Goal: Transaction & Acquisition: Purchase product/service

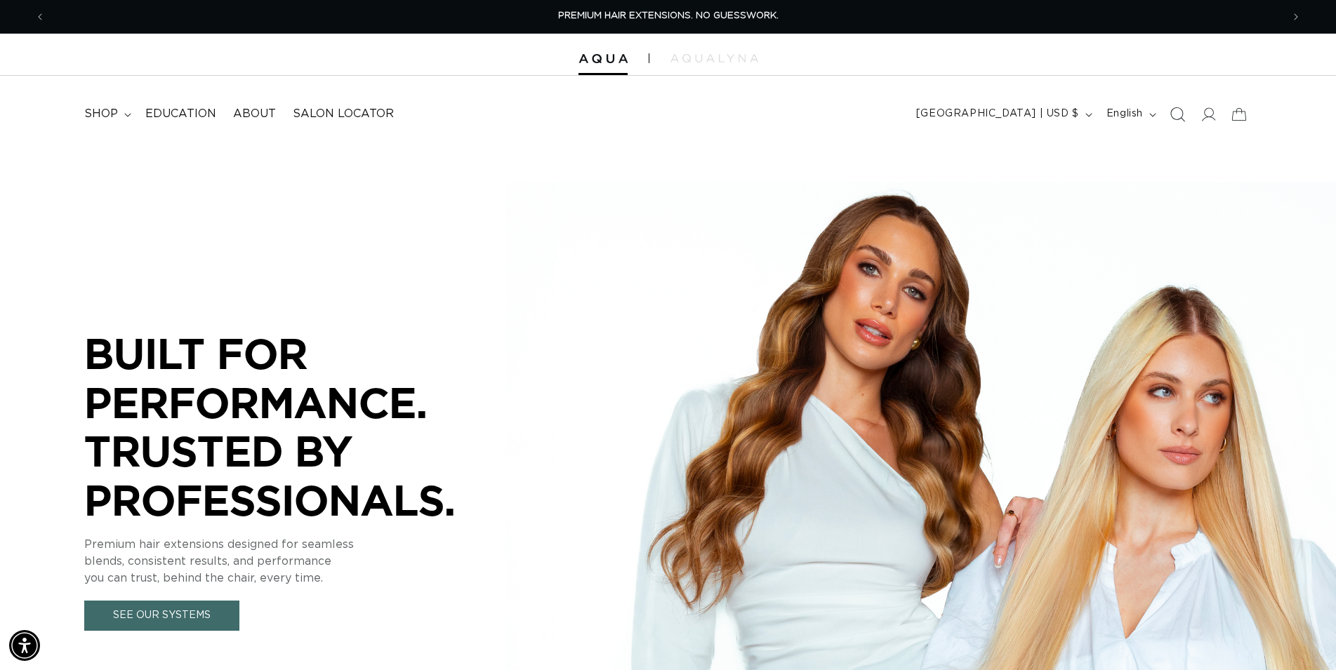
click at [1171, 117] on icon "Search" at bounding box center [1176, 114] width 15 height 15
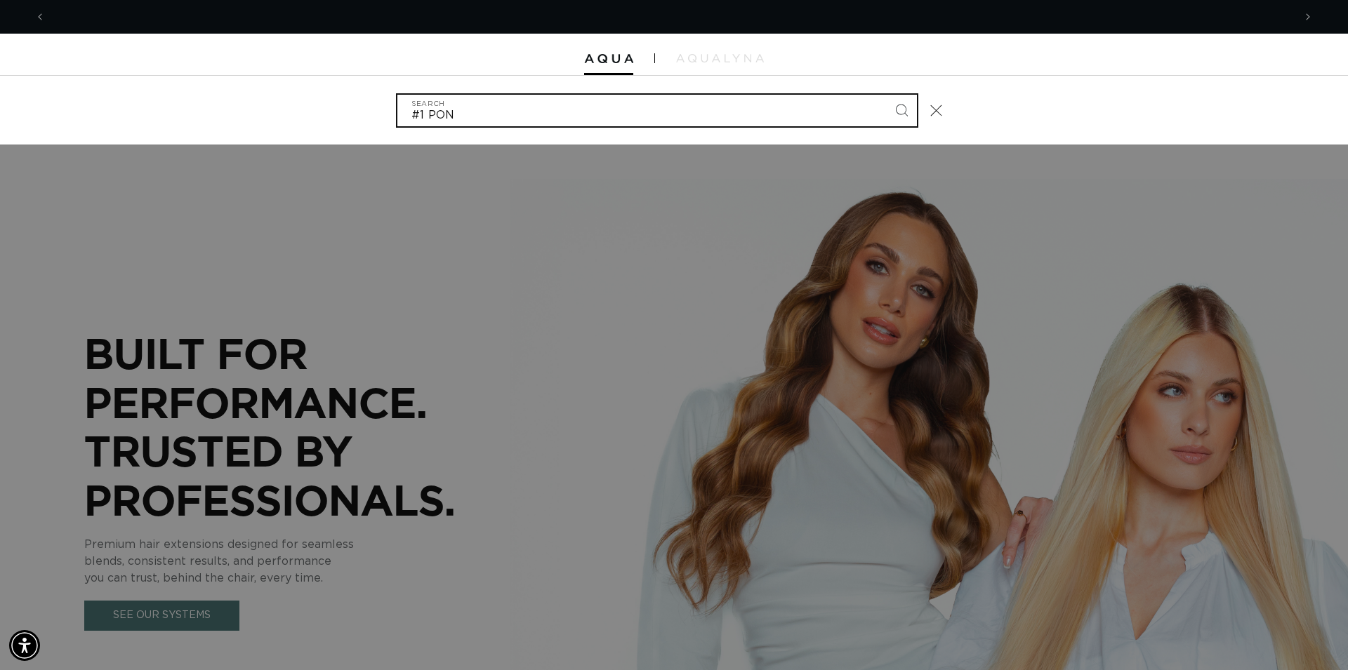
scroll to position [0, 1248]
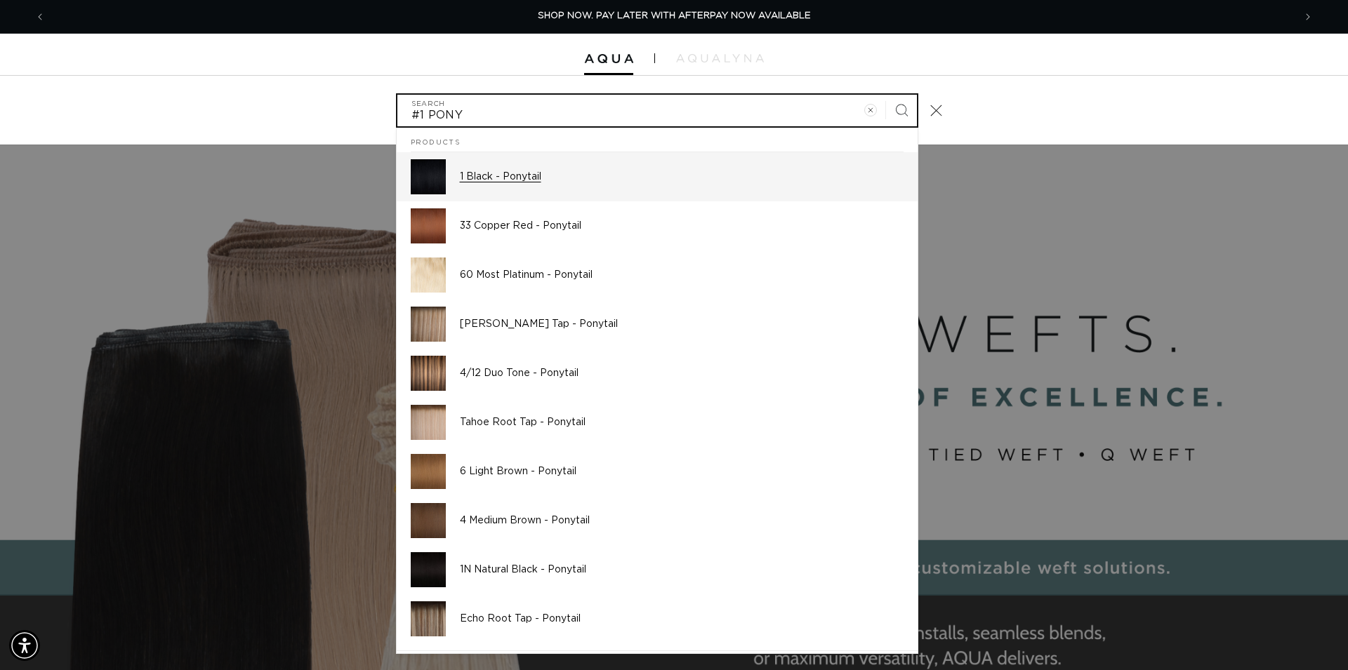
type input "#1 PONY"
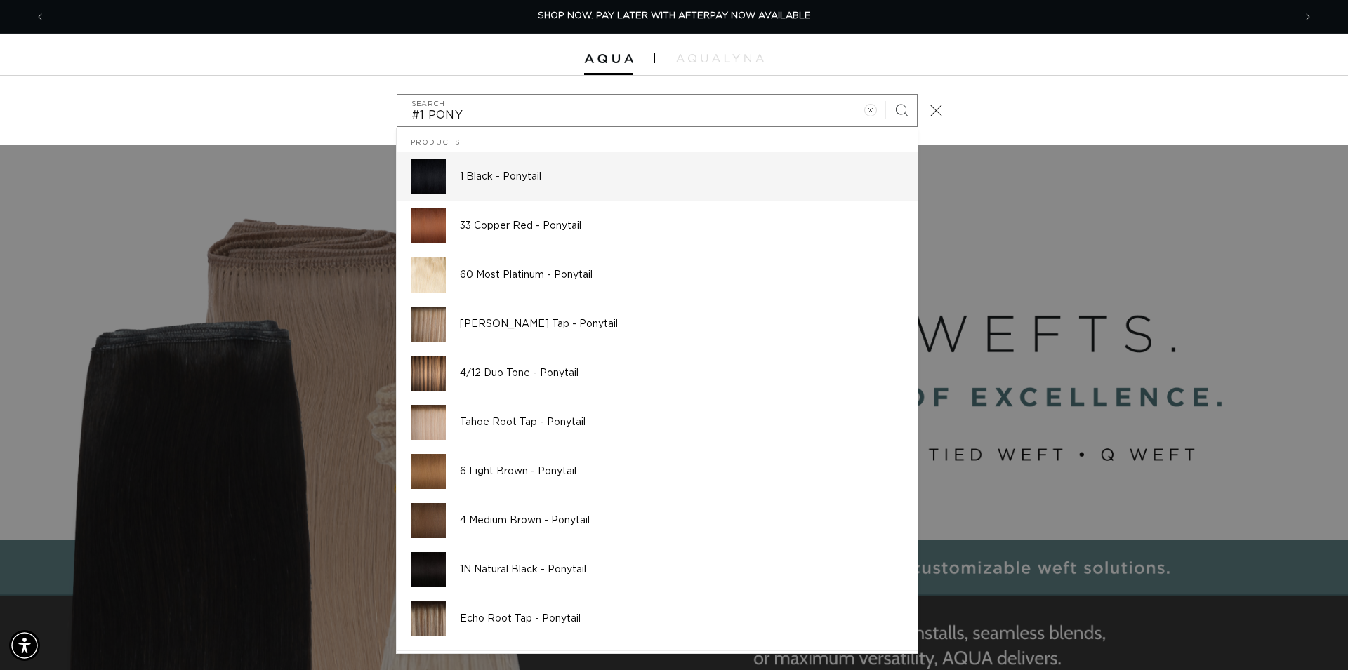
click at [509, 177] on p "1 Black - Ponytail" at bounding box center [682, 177] width 444 height 13
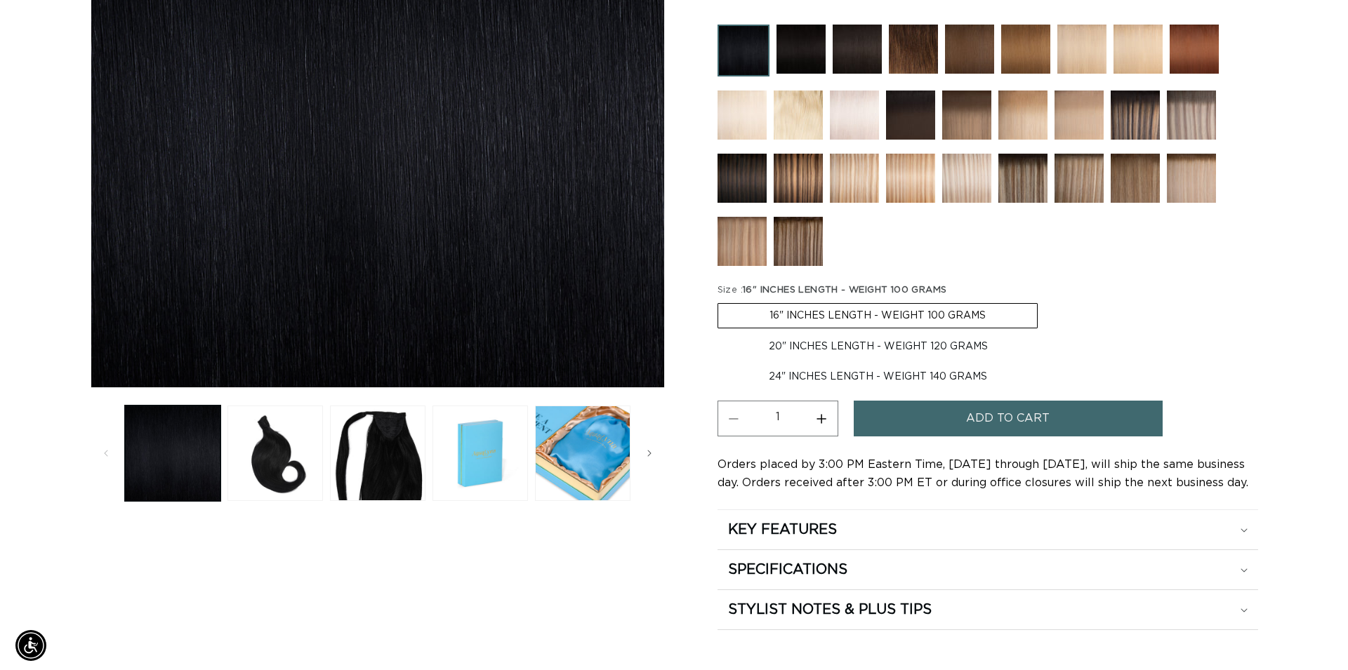
scroll to position [358, 0]
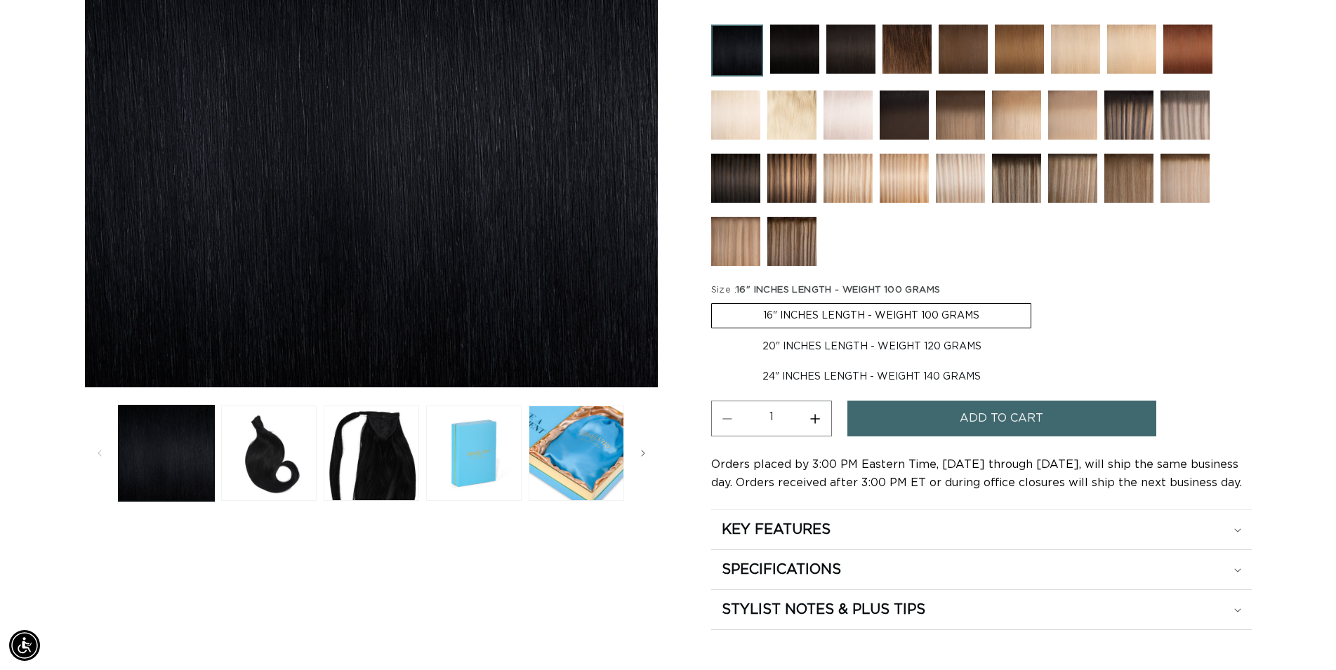
click at [942, 428] on button "Add to cart" at bounding box center [1001, 419] width 309 height 36
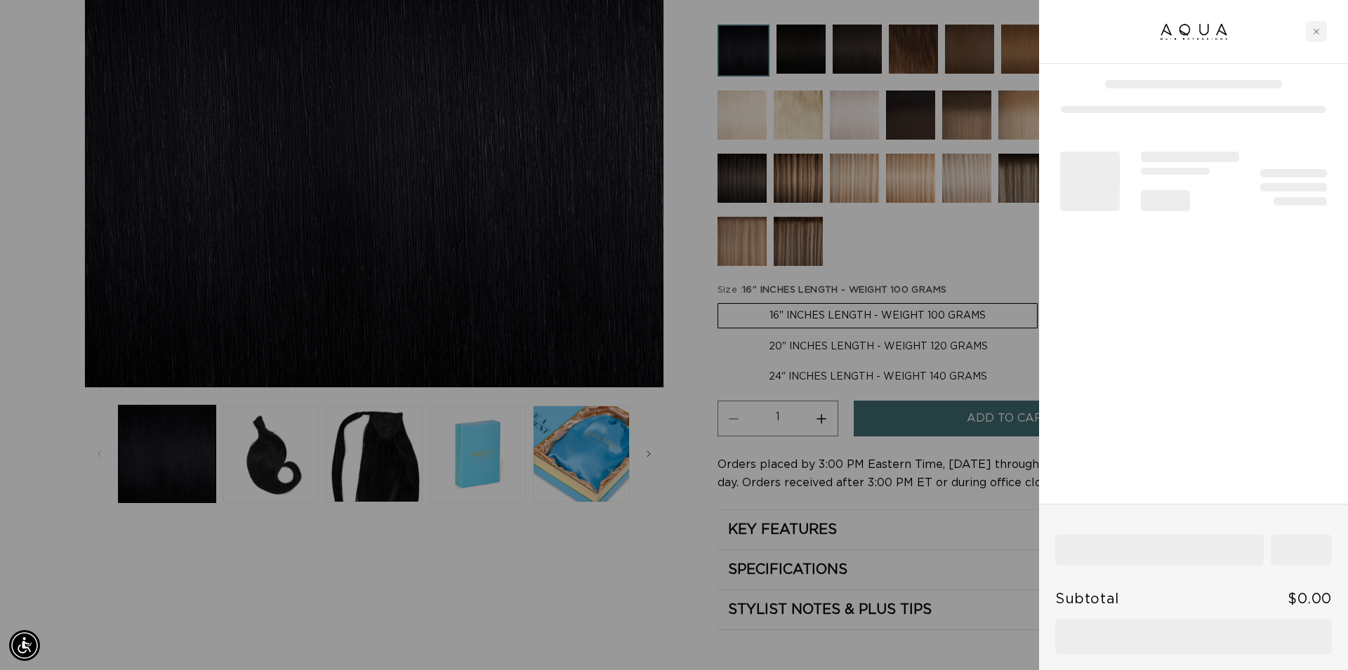
scroll to position [0, 1248]
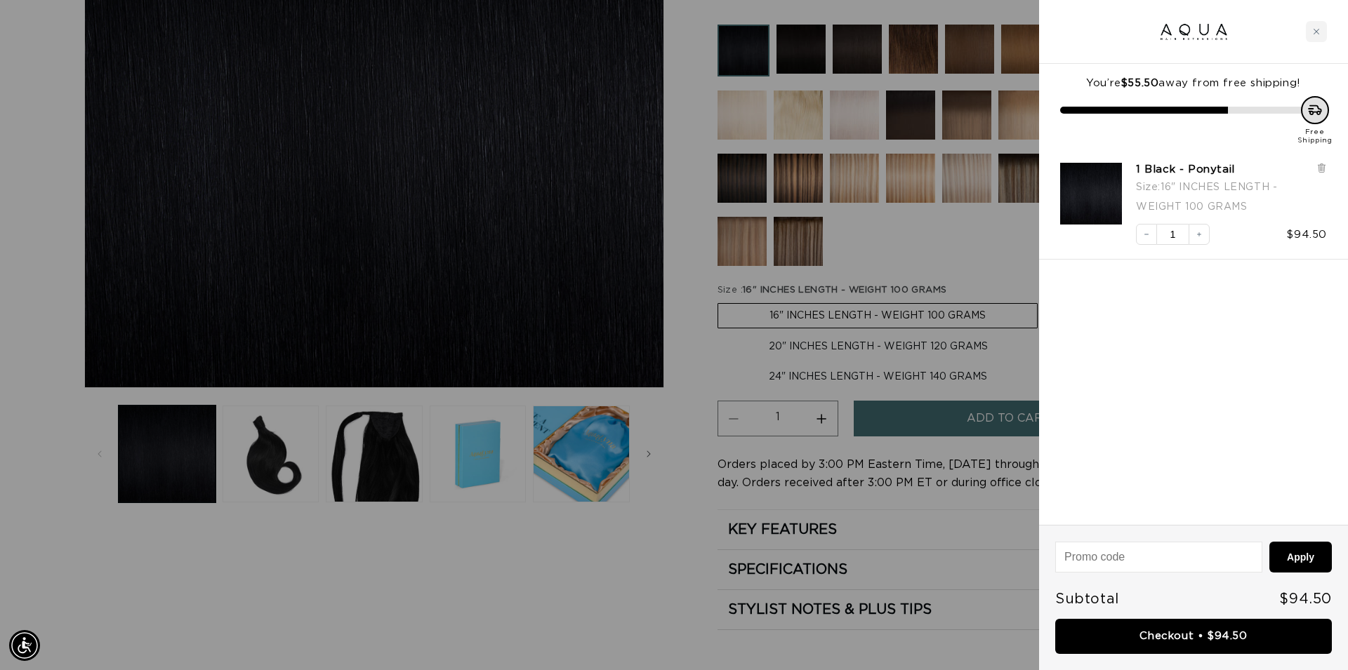
click at [642, 556] on div at bounding box center [674, 335] width 1348 height 670
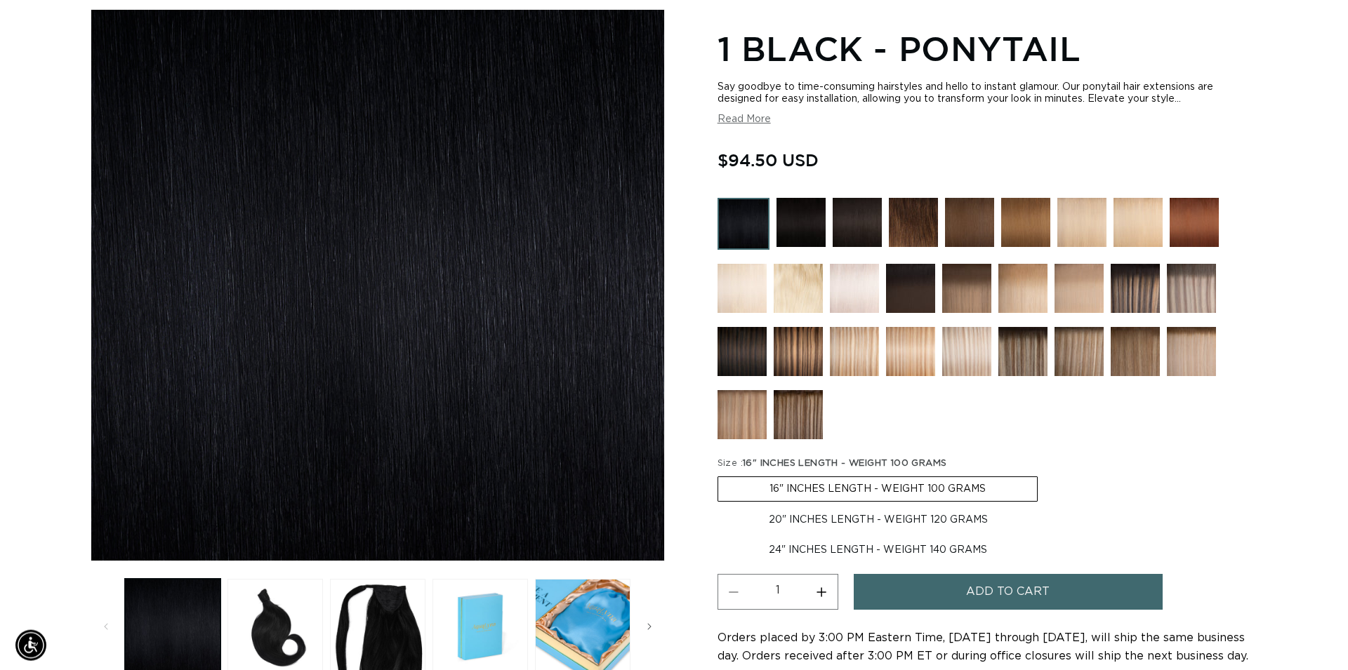
scroll to position [0, 0]
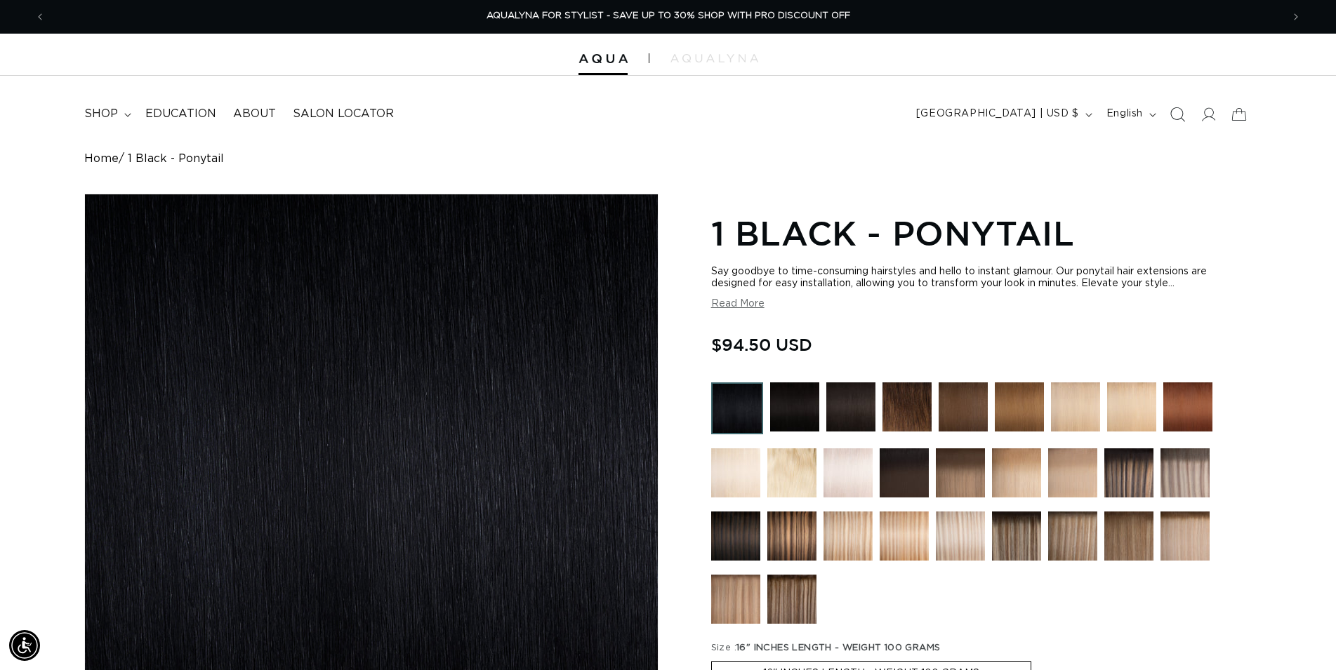
click at [1174, 112] on icon "Search" at bounding box center [1176, 114] width 15 height 15
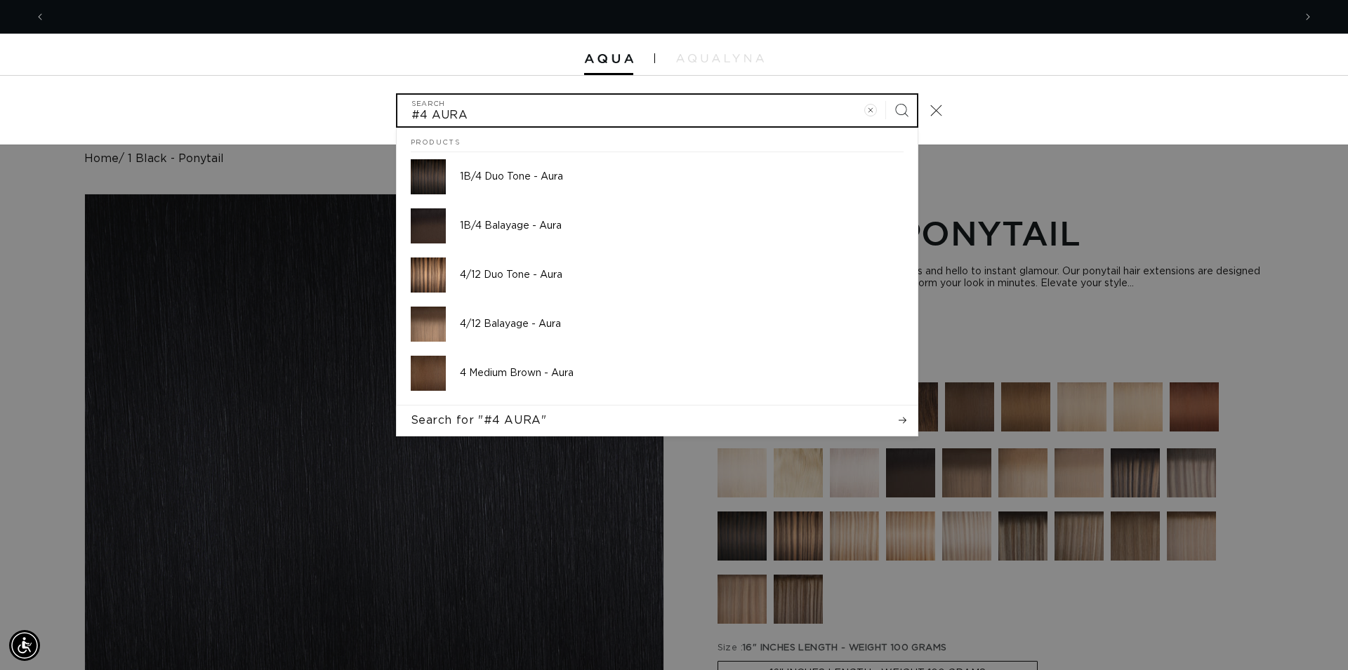
scroll to position [0, 1248]
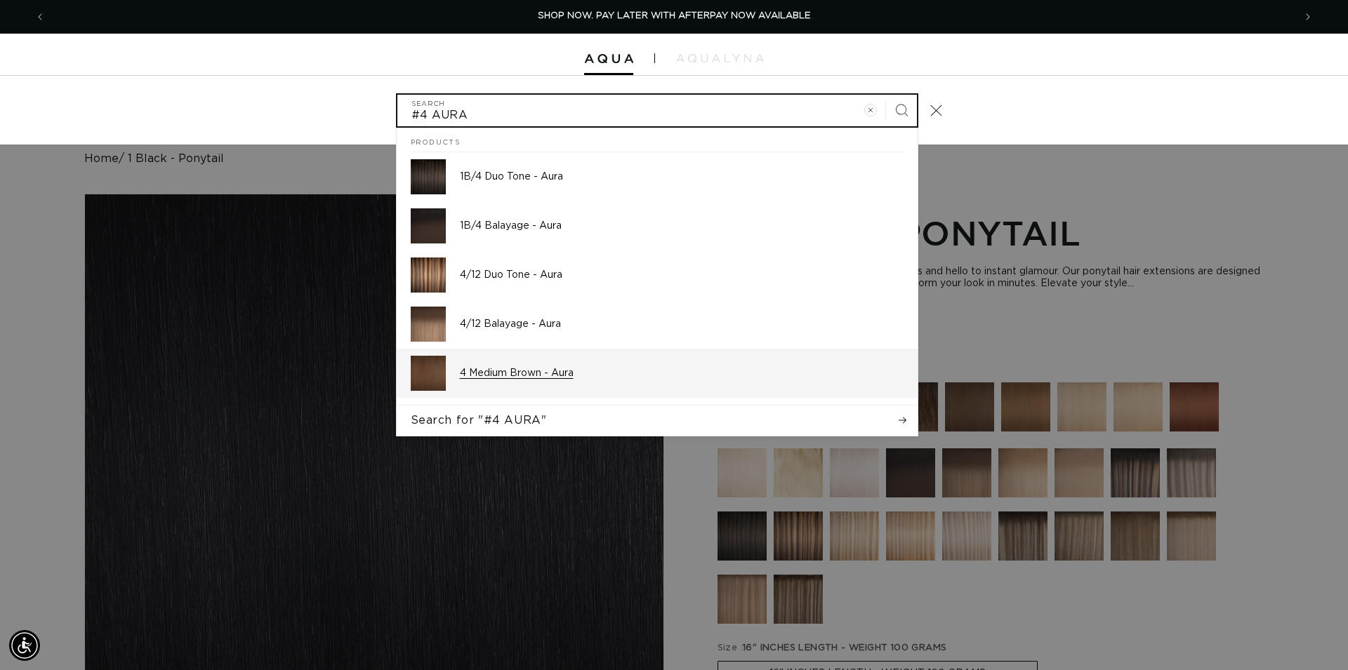
type input "#4 AURA"
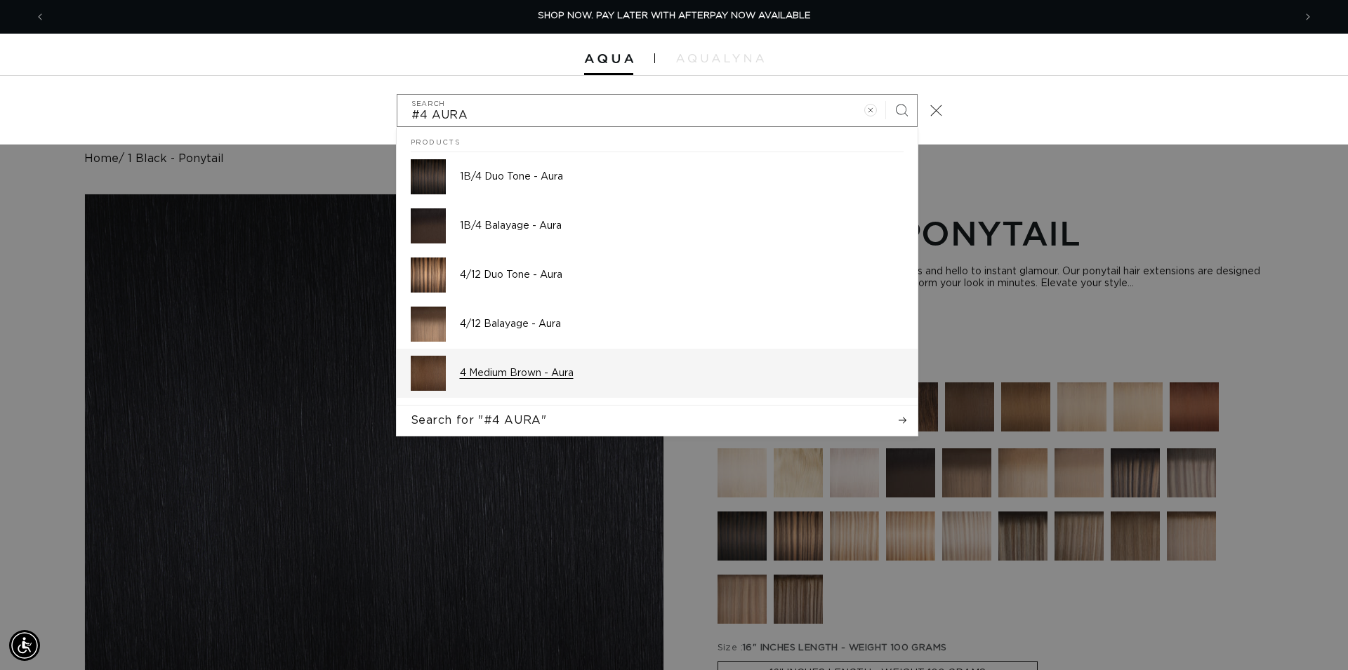
click at [516, 369] on p "4 Medium Brown - Aura" at bounding box center [682, 373] width 444 height 13
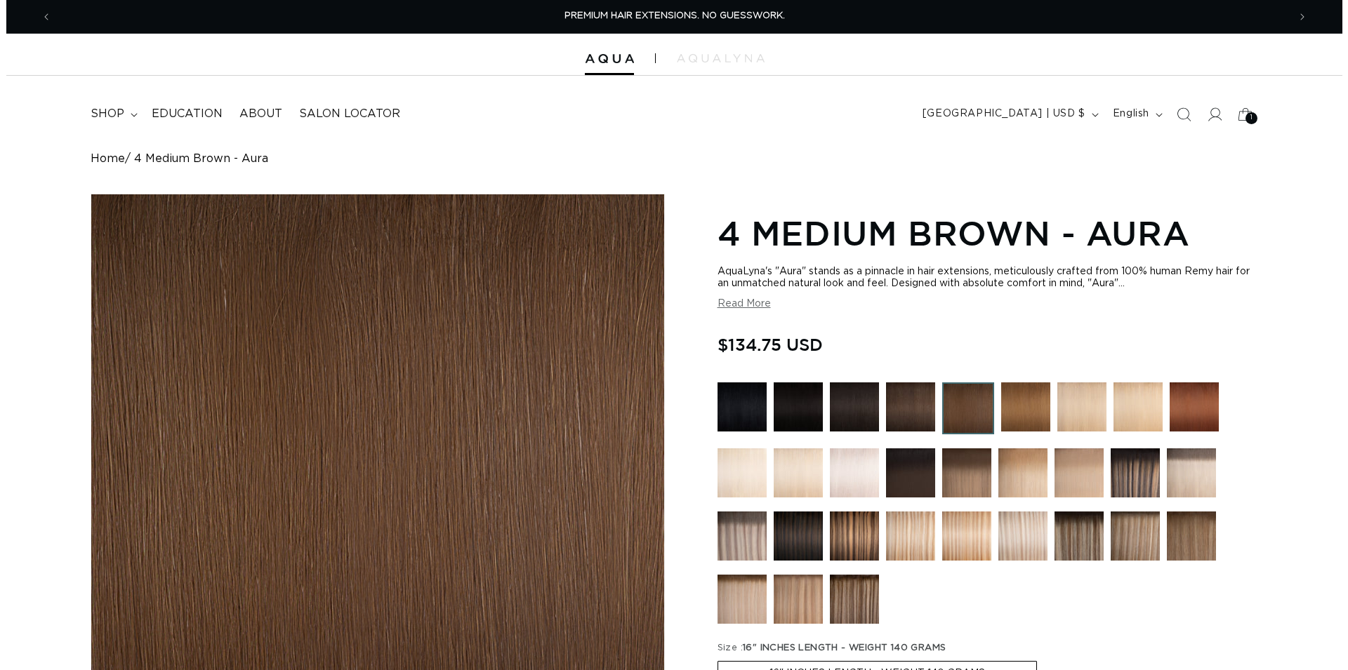
scroll to position [286, 0]
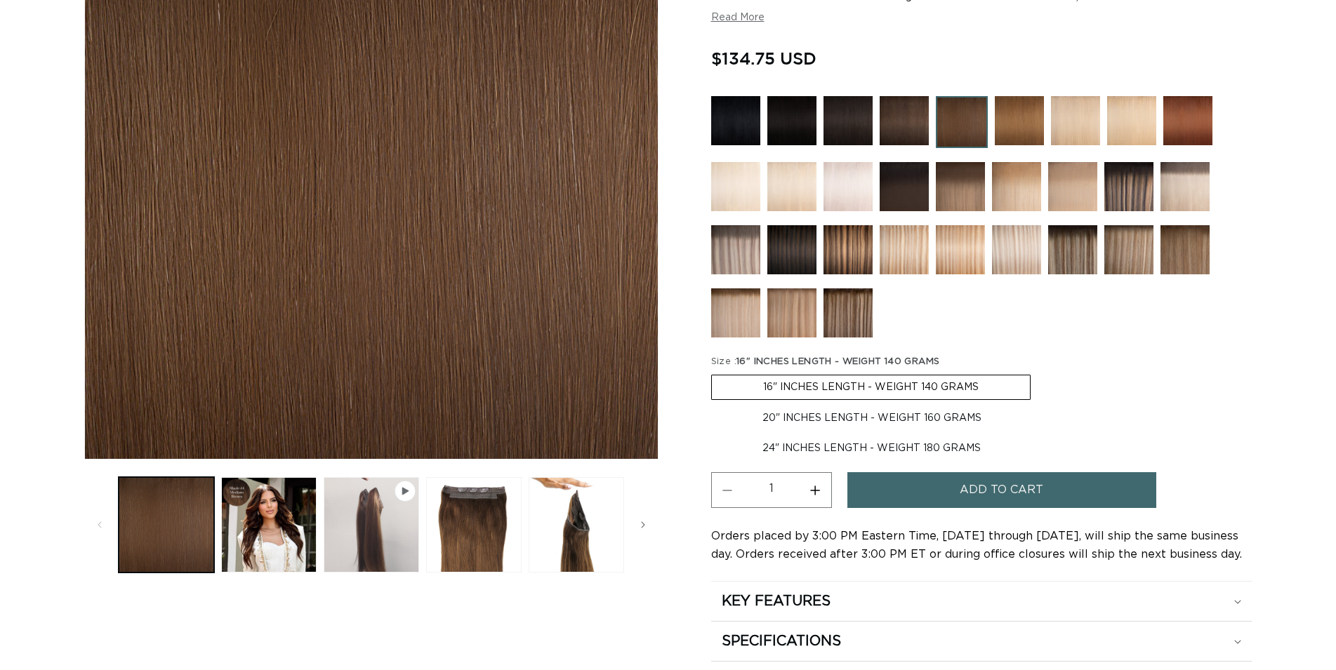
click at [965, 484] on span "Add to cart" at bounding box center [1002, 490] width 84 height 36
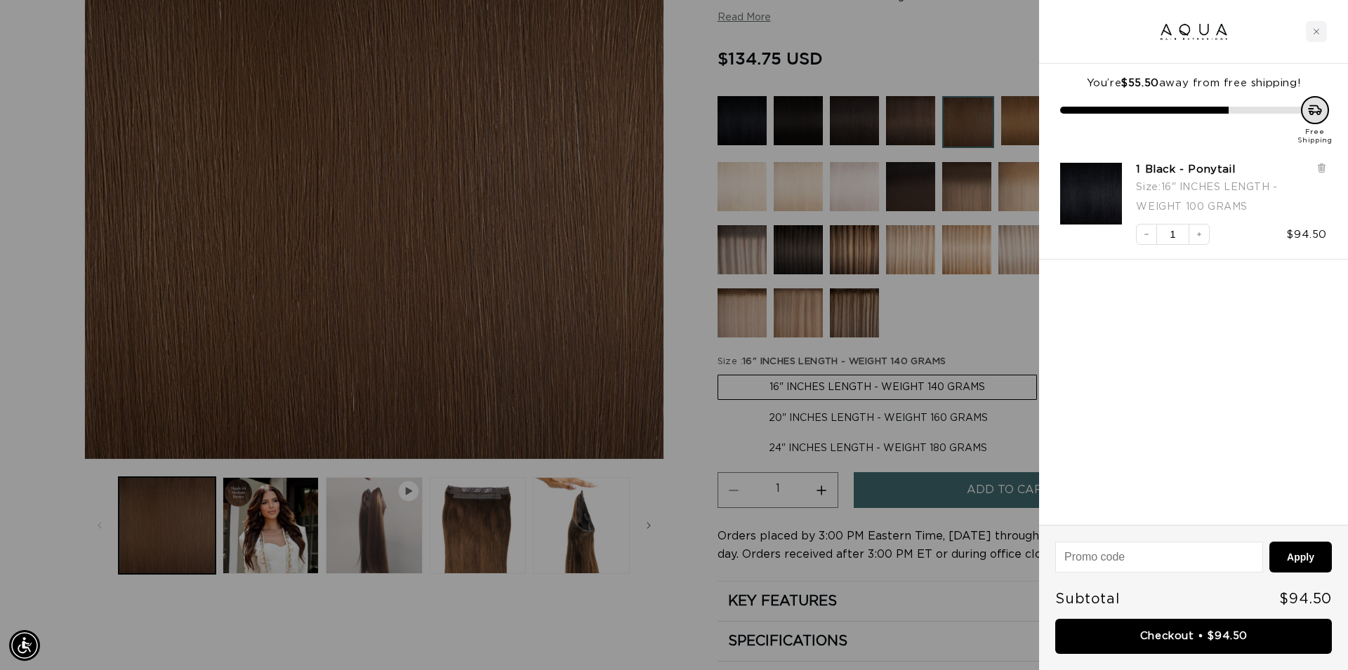
scroll to position [0, 1248]
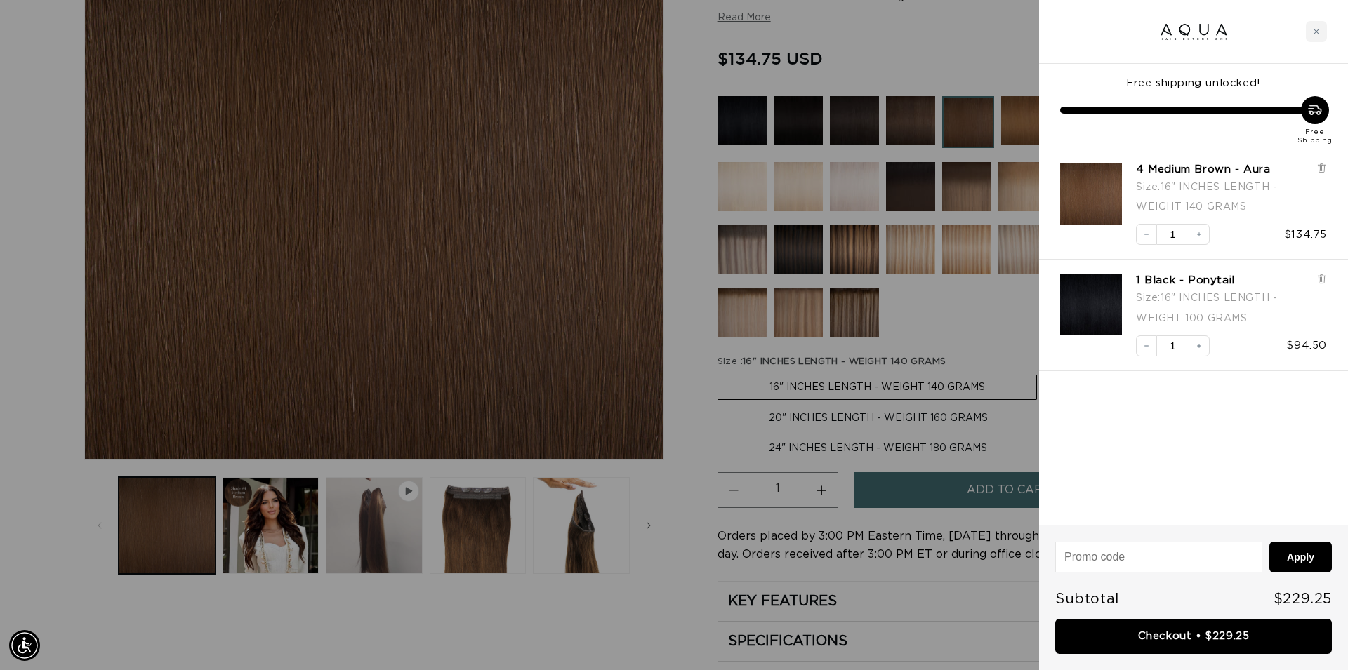
click at [647, 644] on div at bounding box center [674, 335] width 1348 height 670
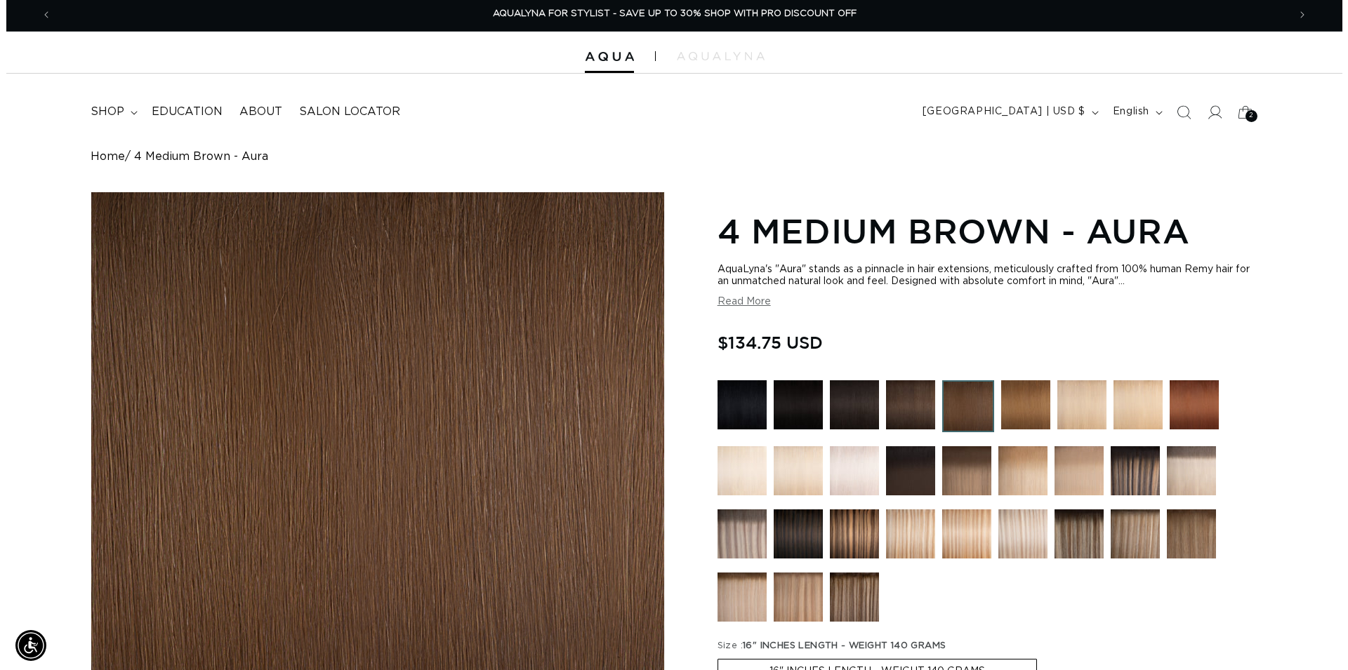
scroll to position [0, 0]
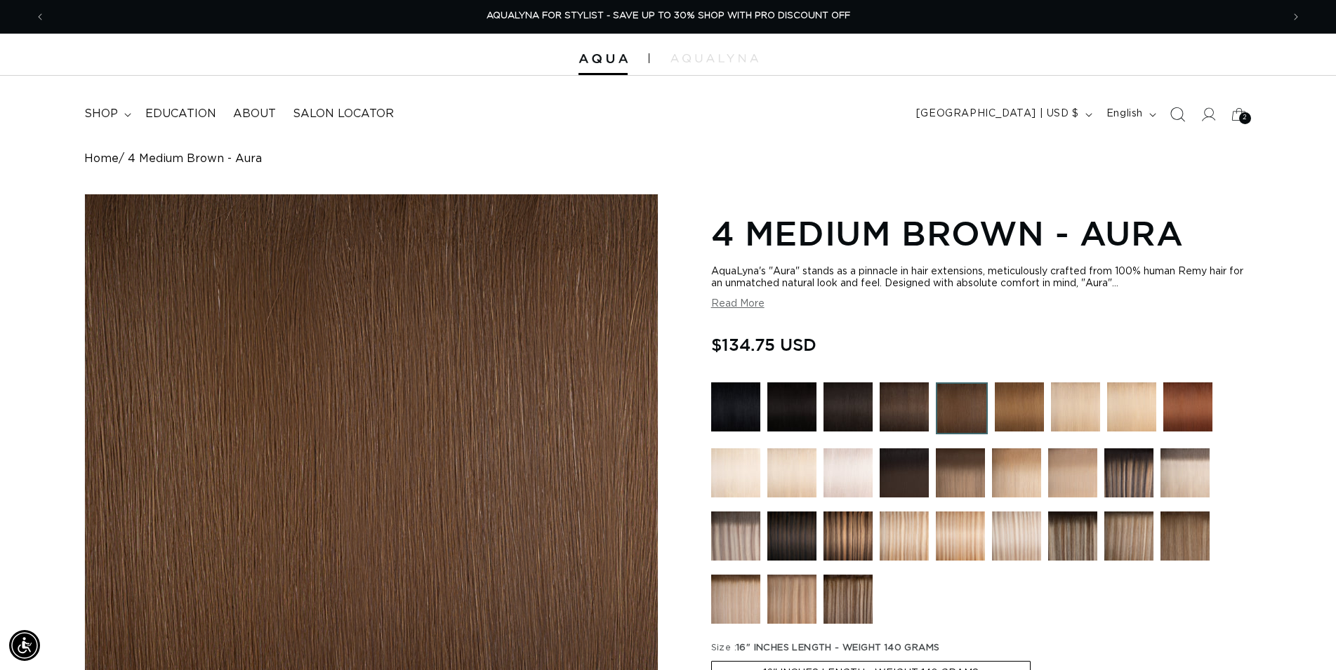
click at [1183, 112] on icon "Search" at bounding box center [1178, 114] width 15 height 15
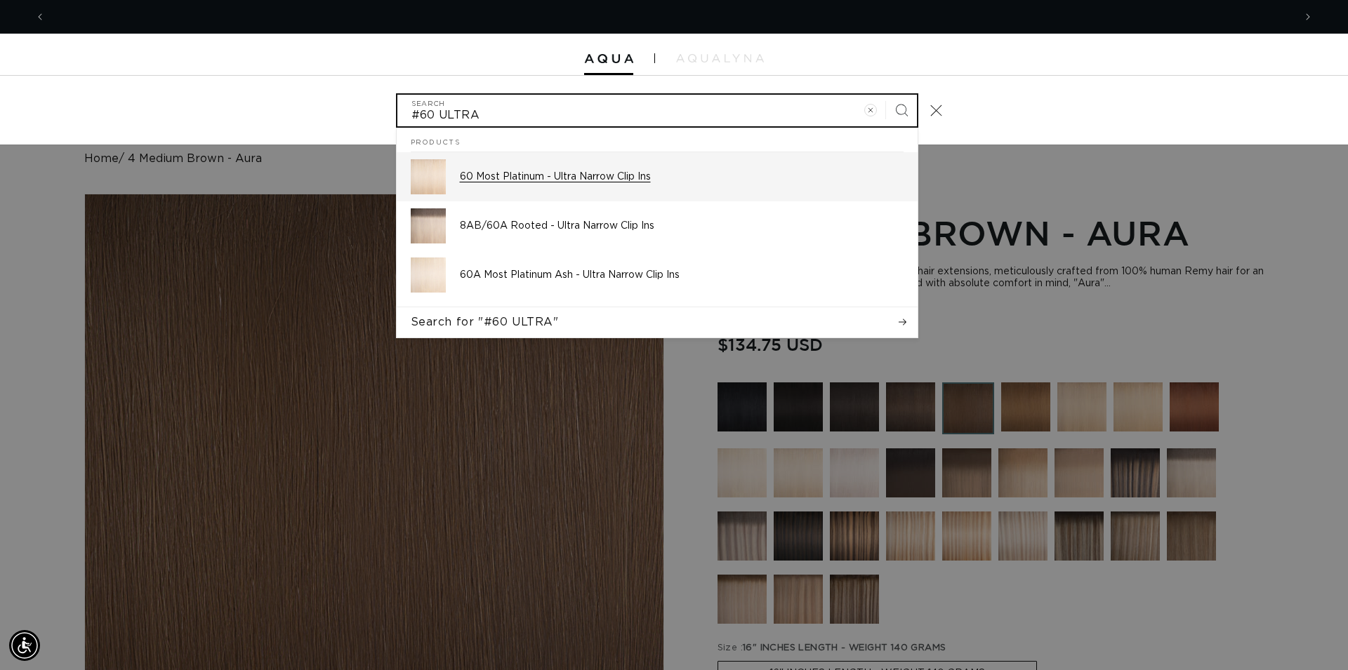
scroll to position [0, 1248]
type input "#60 ULTRA"
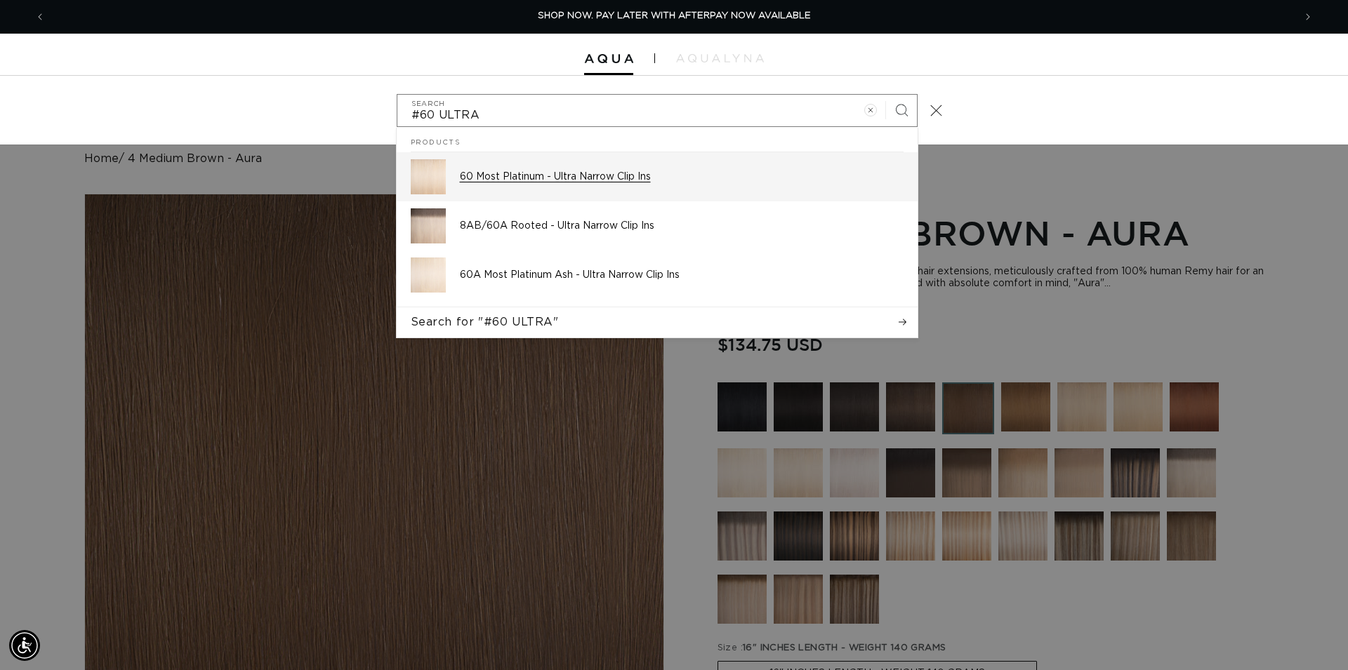
click at [524, 176] on p "60 Most Platinum - Ultra Narrow Clip Ins" at bounding box center [682, 177] width 444 height 13
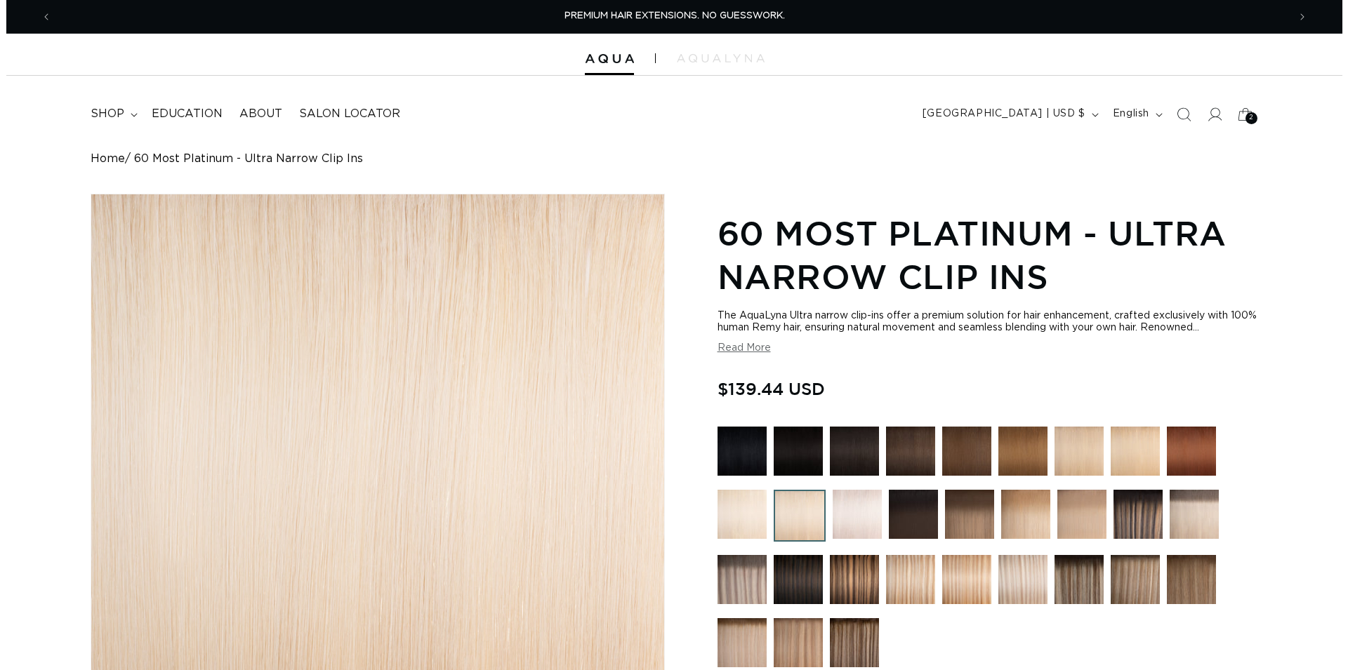
scroll to position [358, 0]
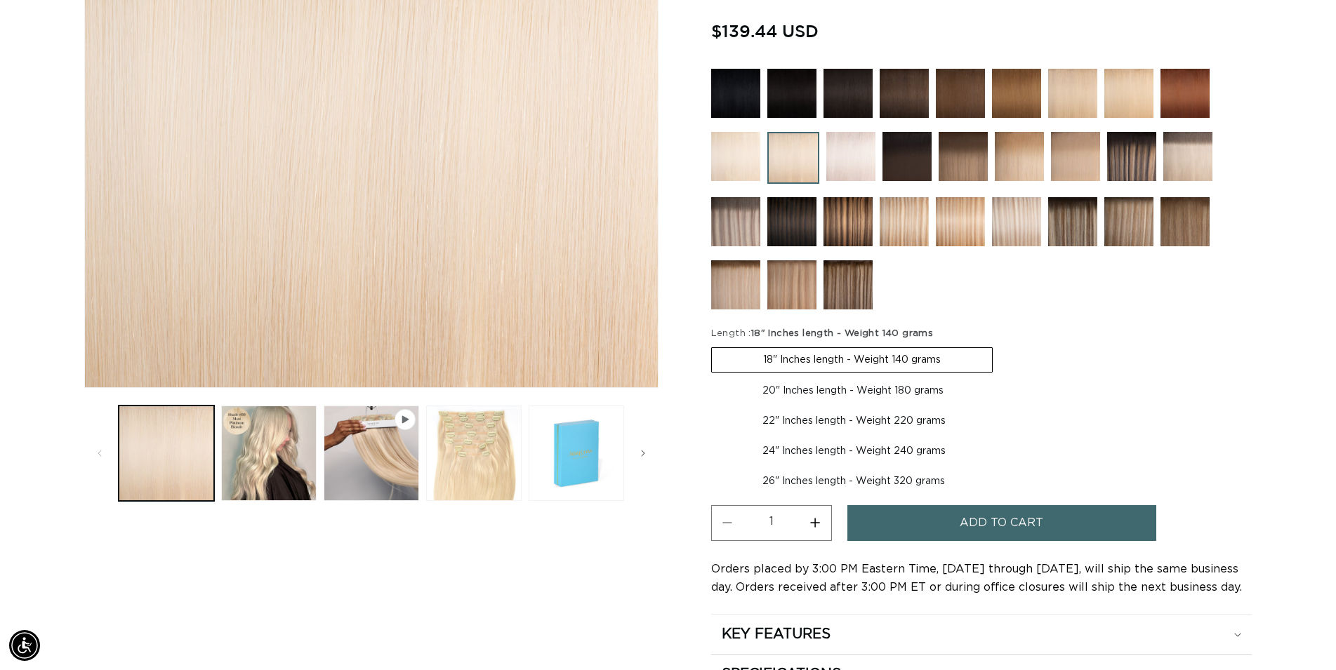
click at [972, 527] on span "Add to cart" at bounding box center [1002, 523] width 84 height 36
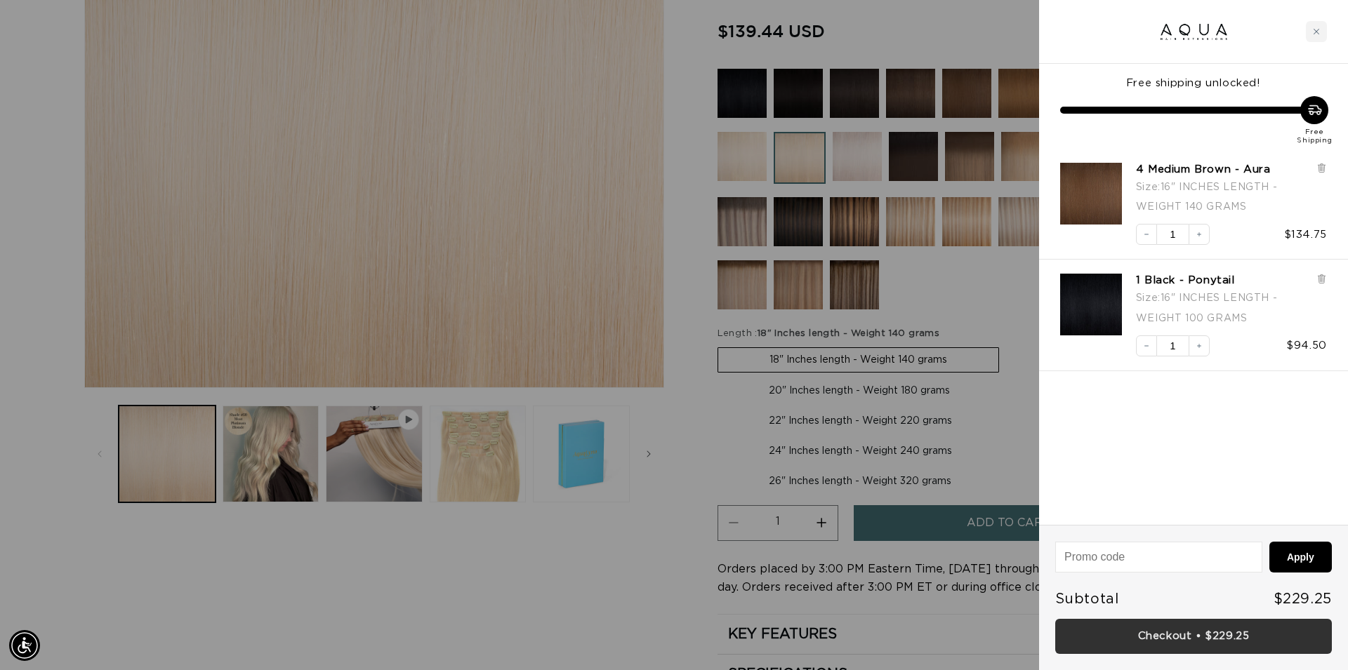
scroll to position [0, 1248]
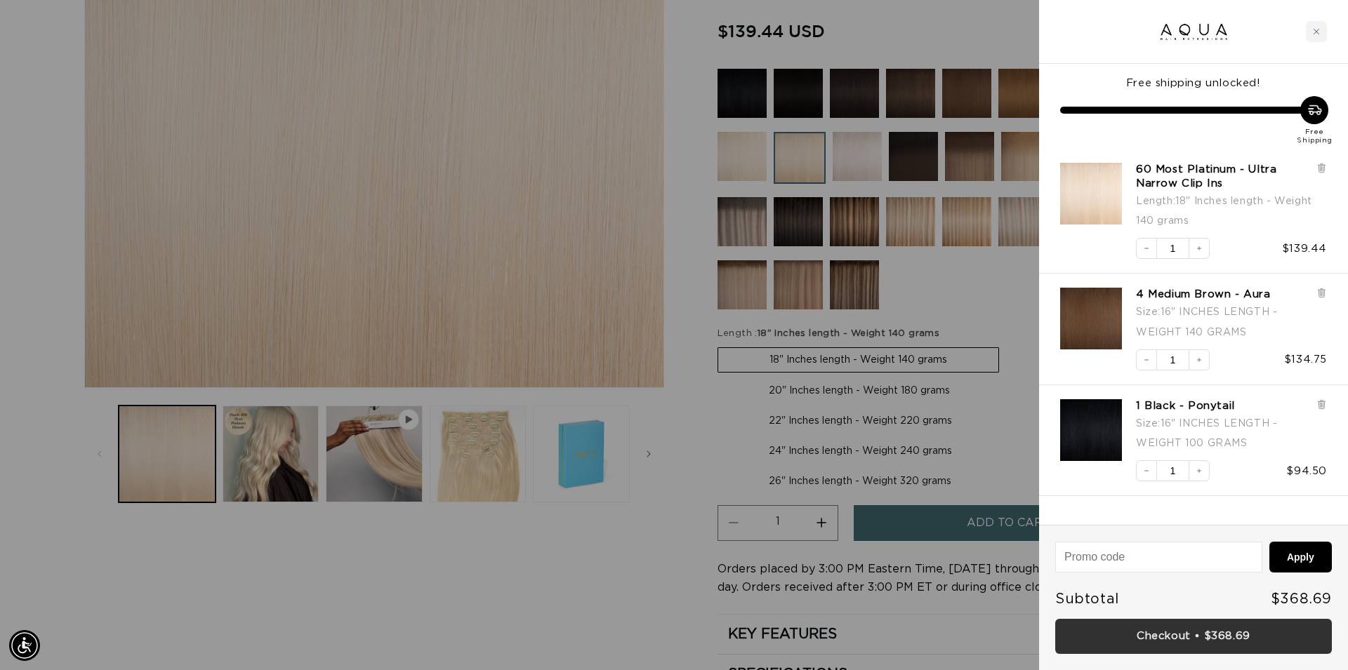
click at [1193, 632] on link "Checkout • $368.69" at bounding box center [1193, 637] width 277 height 36
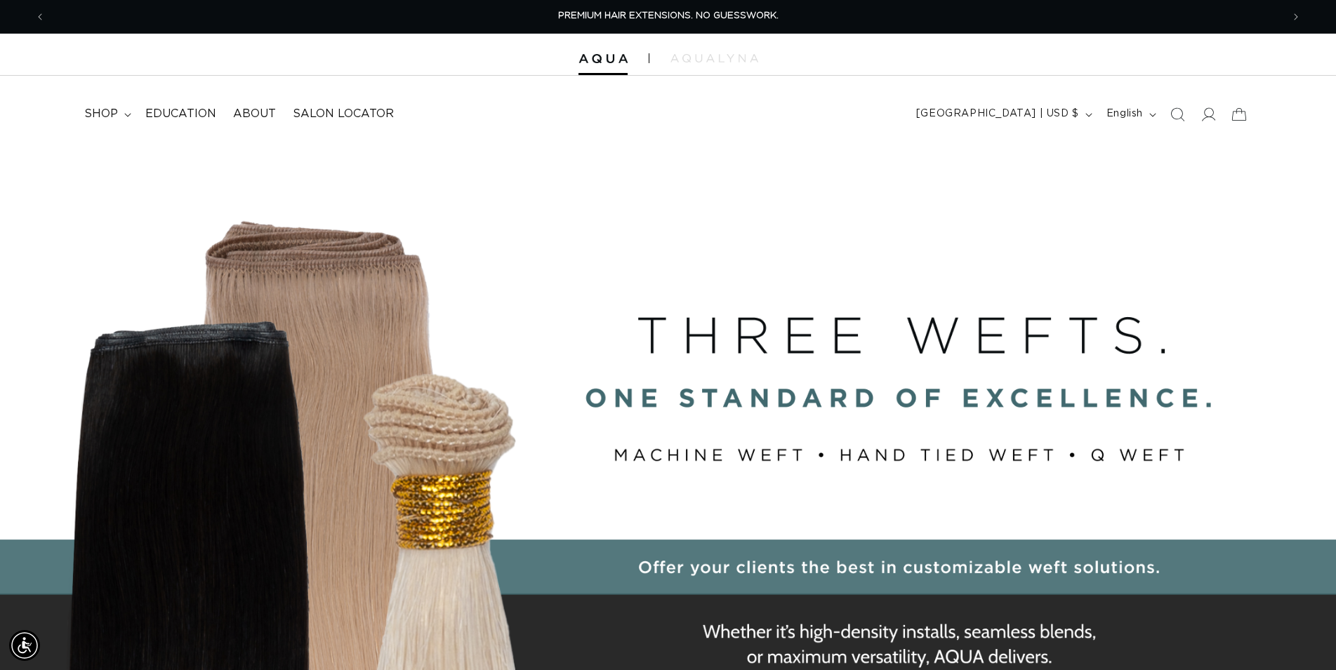
scroll to position [0, 2472]
